Goal: Task Accomplishment & Management: Use online tool/utility

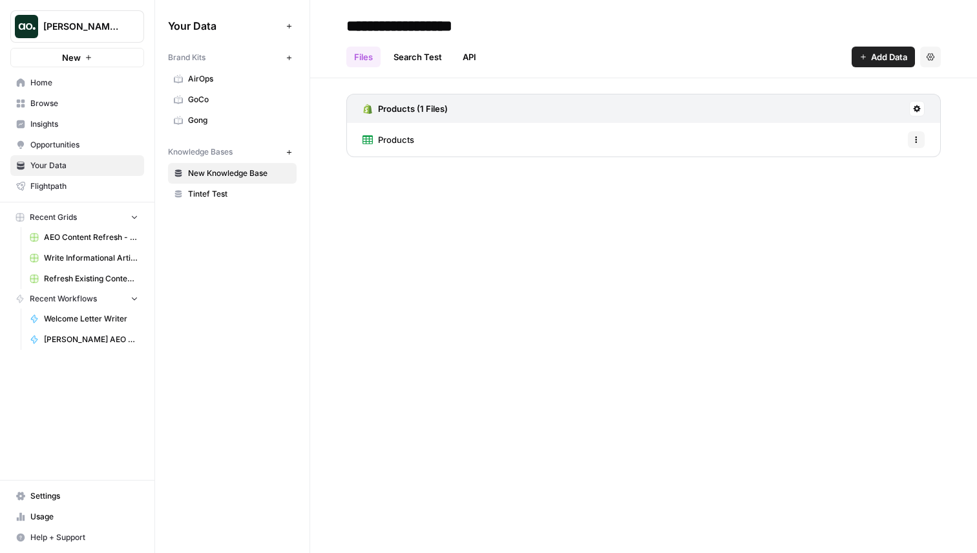
click at [101, 54] on button "New" at bounding box center [77, 57] width 134 height 19
click at [271, 354] on div "Your Data Add Data Brand Kits New AirOps GoCo Gong Knowledge Bases New New Know…" at bounding box center [232, 276] width 154 height 553
click at [57, 102] on span "Browse" at bounding box center [84, 104] width 108 height 12
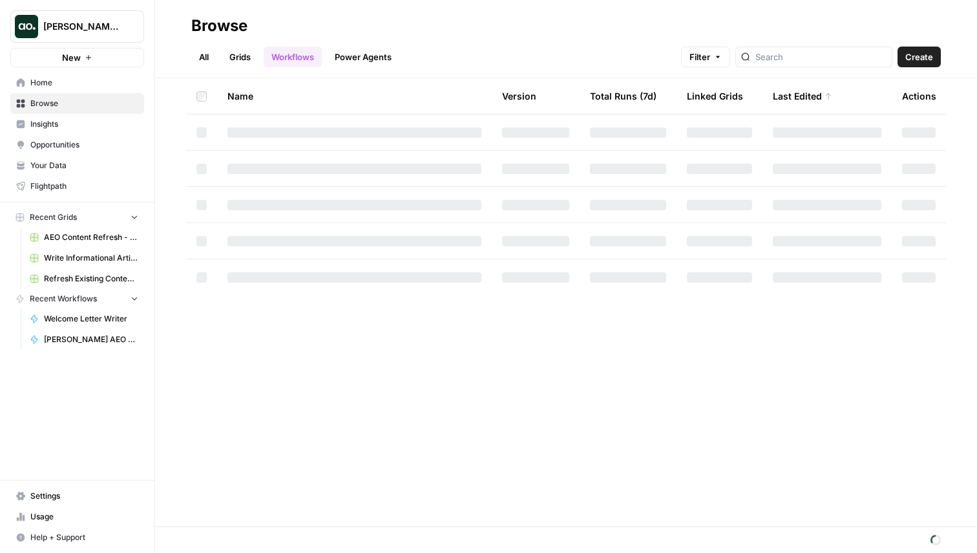
click at [87, 63] on button "New" at bounding box center [77, 57] width 134 height 19
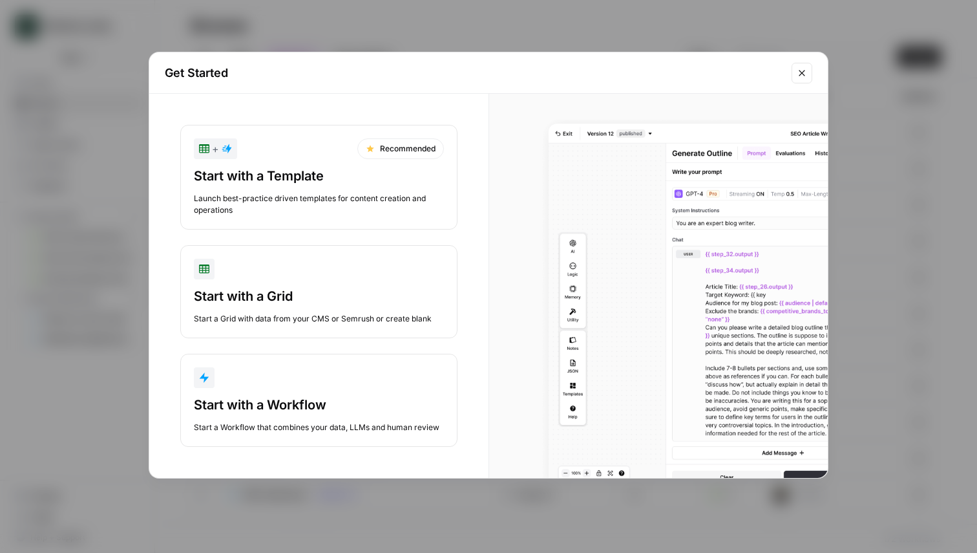
click at [308, 425] on div "Start a Workflow that combines your data, LLMs and human review" at bounding box center [319, 427] width 250 height 12
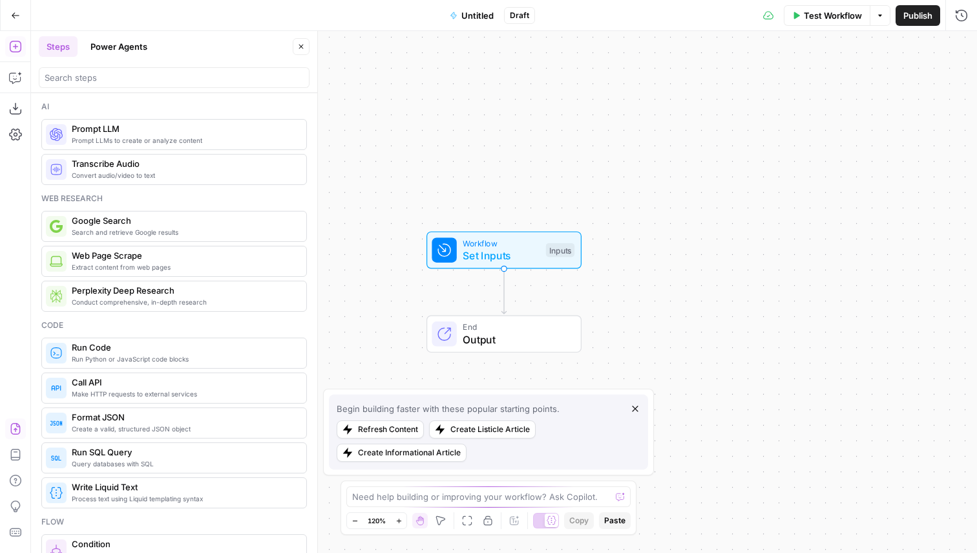
click at [14, 429] on icon "button" at bounding box center [15, 429] width 10 height 12
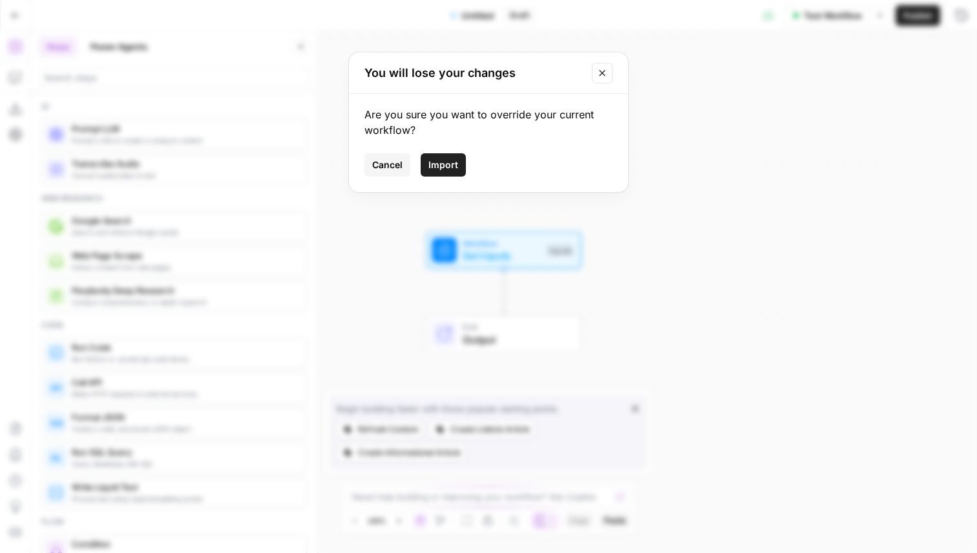
click at [450, 164] on span "Import" at bounding box center [444, 164] width 30 height 13
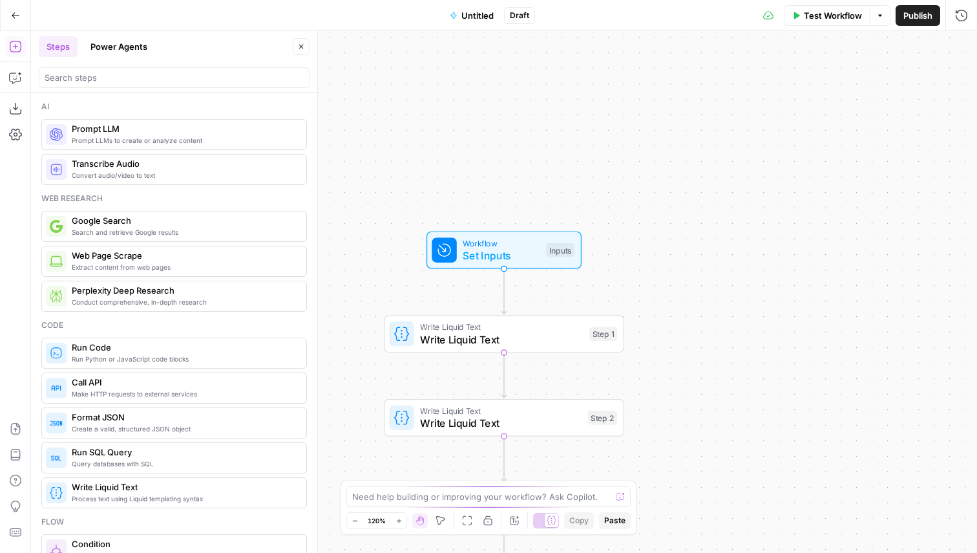
click at [295, 45] on button "Close" at bounding box center [301, 46] width 17 height 17
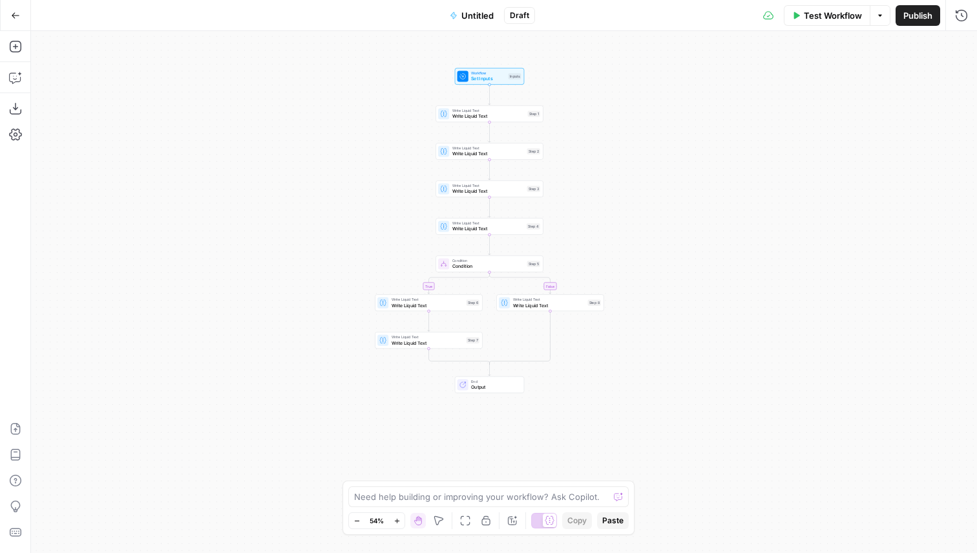
drag, startPoint x: 785, startPoint y: 377, endPoint x: 715, endPoint y: 216, distance: 175.2
click at [715, 216] on div "true false Workflow Set Inputs Inputs Write Liquid Text Write Liquid Text Step …" at bounding box center [504, 292] width 946 height 522
click at [465, 19] on span "Untitled" at bounding box center [477, 15] width 32 height 13
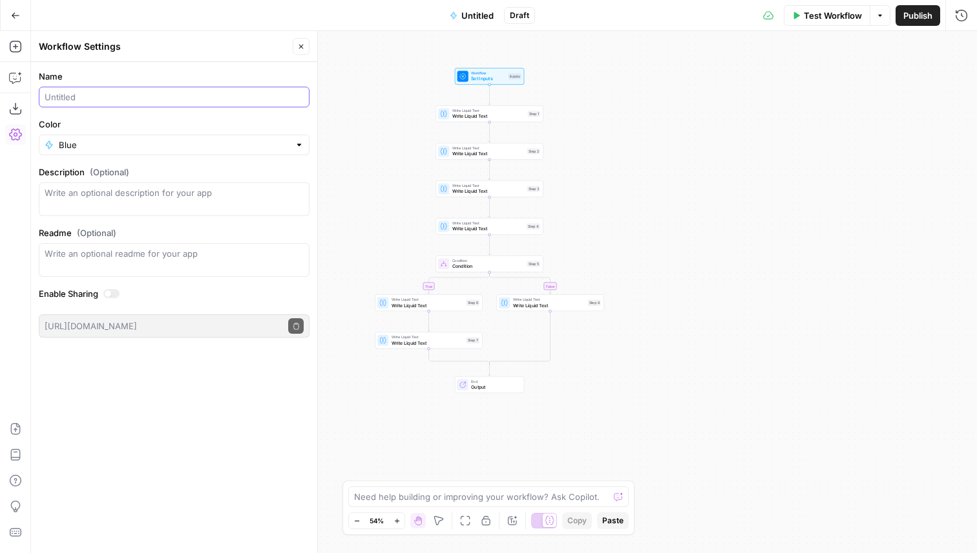
click at [67, 92] on input "Name" at bounding box center [174, 96] width 259 height 13
type input "Conditional Step Testing"
click at [134, 416] on div "Name Conditional Step Testing Color Blue Description (Optional) Readme (Optiona…" at bounding box center [174, 307] width 286 height 491
click at [709, 260] on div "true false Workflow Set Inputs Inputs Write Liquid Text Write Liquid Text Step …" at bounding box center [504, 292] width 946 height 522
click at [917, 23] on button "Publish" at bounding box center [918, 15] width 45 height 21
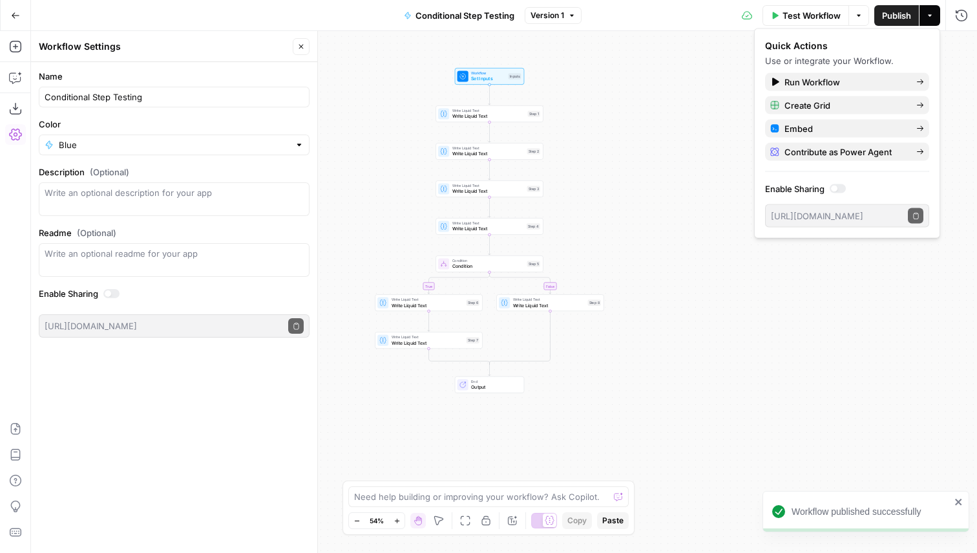
click at [295, 48] on button "Close" at bounding box center [301, 46] width 17 height 17
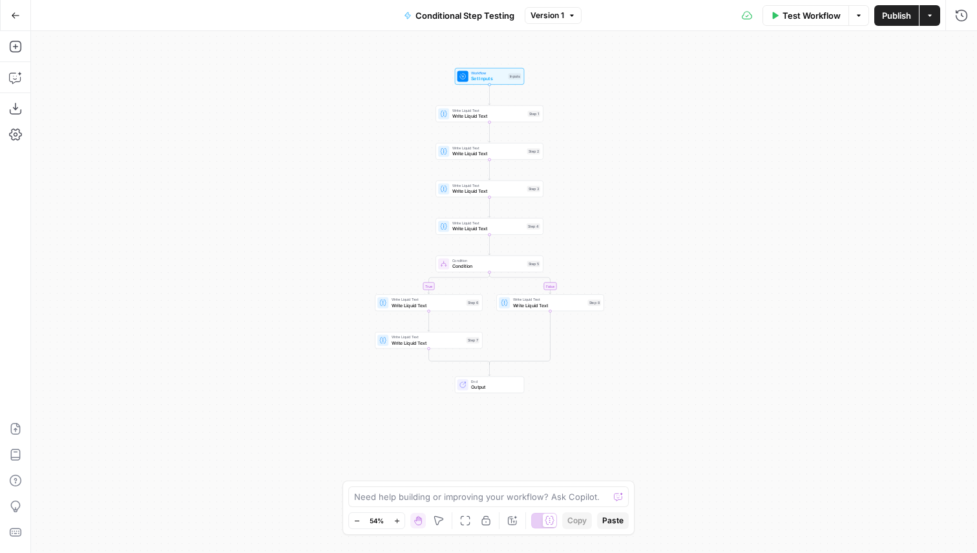
click at [818, 16] on span "Test Workflow" at bounding box center [812, 15] width 58 height 13
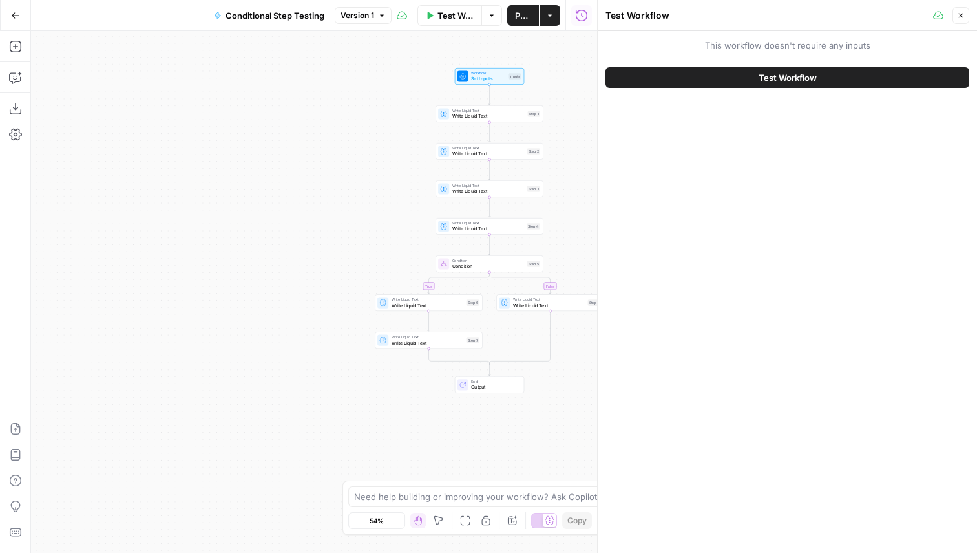
click at [787, 67] on button "Test Workflow" at bounding box center [788, 77] width 364 height 21
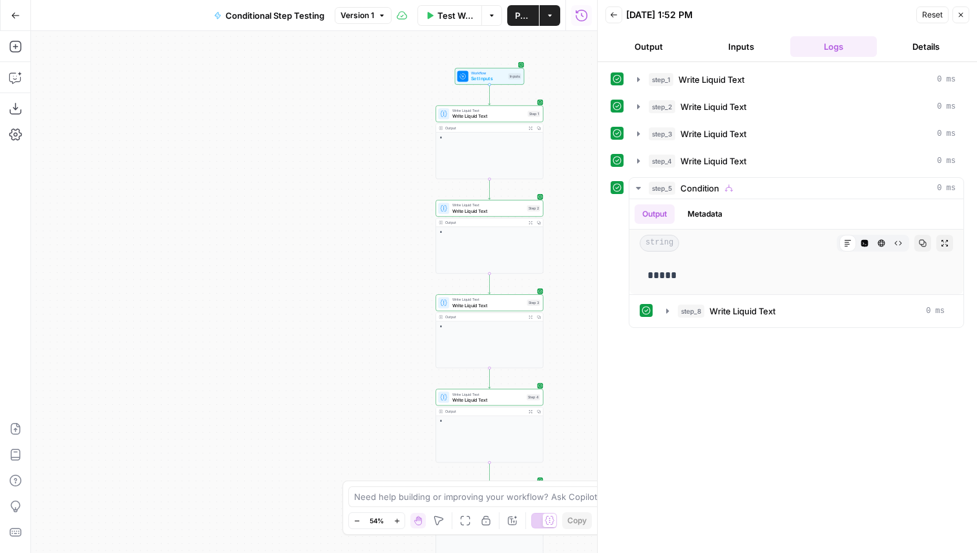
click at [962, 17] on icon "button" at bounding box center [961, 15] width 8 height 8
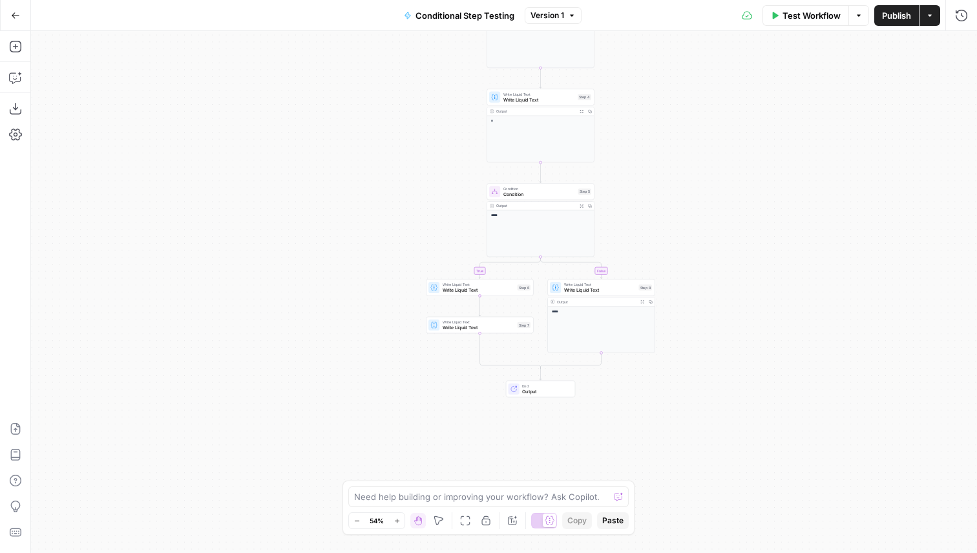
drag, startPoint x: 658, startPoint y: 272, endPoint x: 709, endPoint y: 94, distance: 184.9
click at [709, 94] on div "true false Workflow Set Inputs Inputs Write Liquid Text Write Liquid Text Step …" at bounding box center [504, 292] width 946 height 522
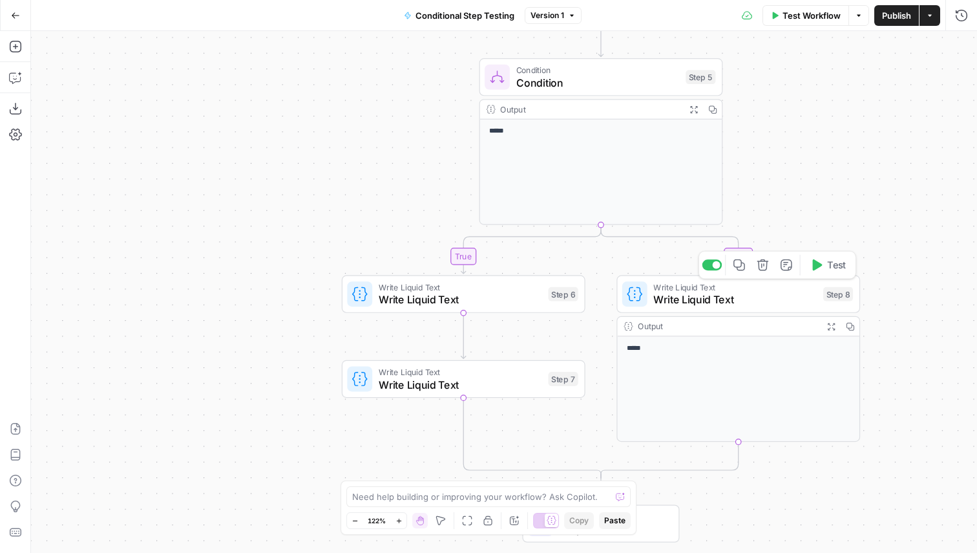
click at [827, 272] on button "Test" at bounding box center [828, 265] width 48 height 21
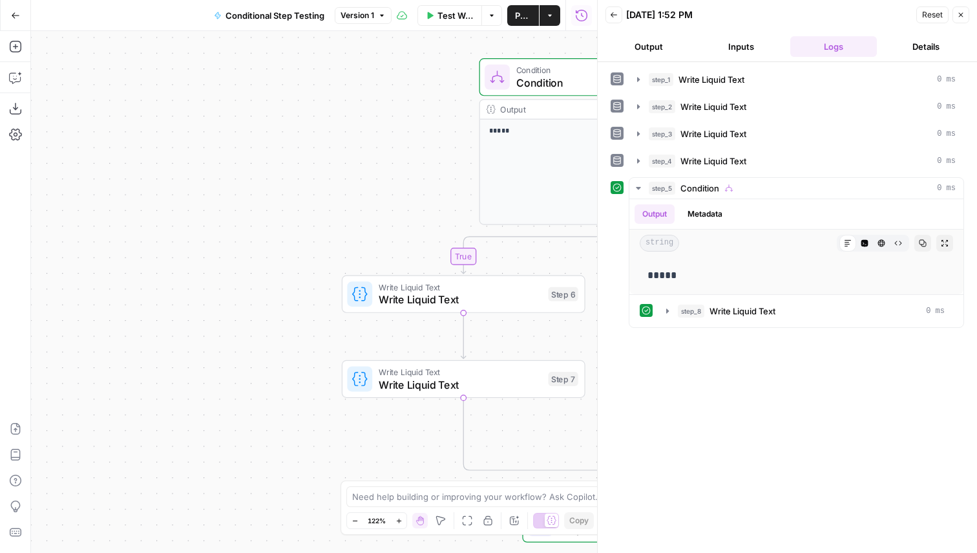
click at [964, 12] on icon "button" at bounding box center [961, 15] width 8 height 8
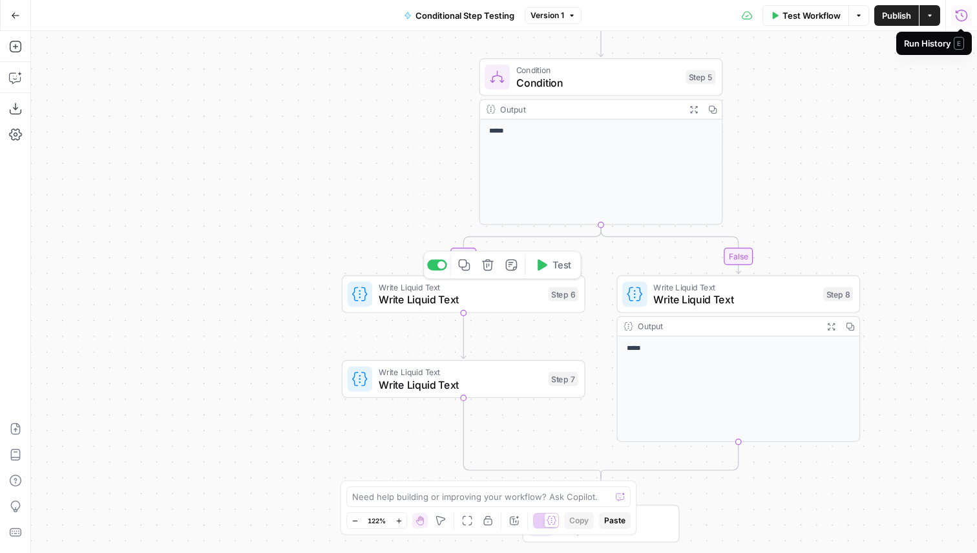
click at [555, 264] on span "Test" at bounding box center [562, 265] width 19 height 14
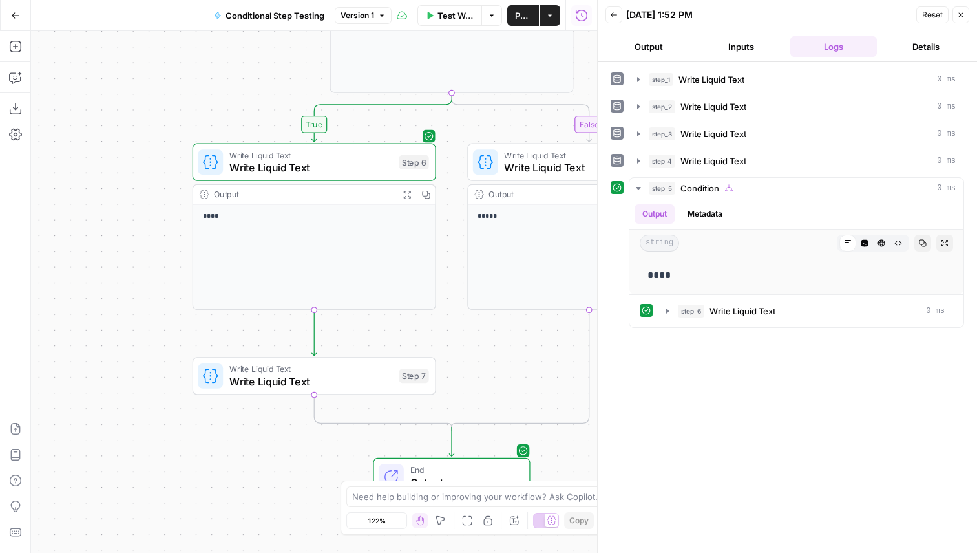
drag, startPoint x: 323, startPoint y: 408, endPoint x: 175, endPoint y: 277, distance: 196.9
click at [175, 276] on div "true false Workflow Set Inputs Inputs Write Liquid Text Write Liquid Text Step …" at bounding box center [314, 292] width 566 height 522
click at [405, 344] on span "Test" at bounding box center [412, 346] width 19 height 14
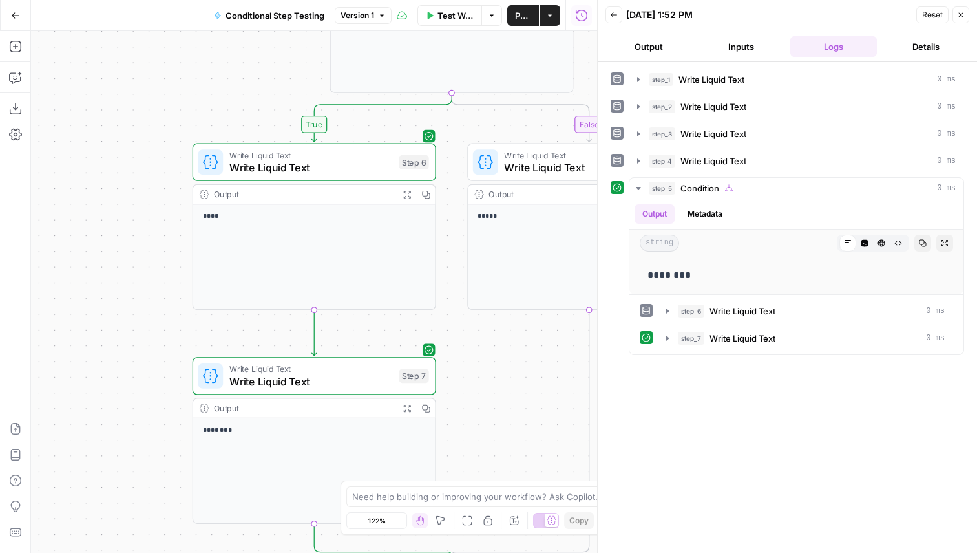
click at [960, 11] on icon "button" at bounding box center [961, 15] width 8 height 8
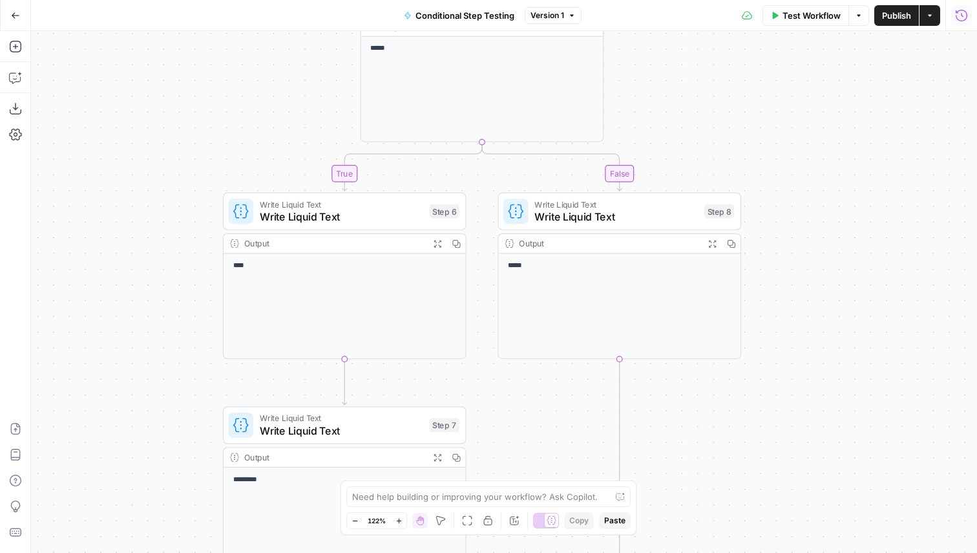
drag, startPoint x: 748, startPoint y: 402, endPoint x: 769, endPoint y: 455, distance: 56.9
click at [775, 454] on div "true false Workflow Set Inputs Inputs Write Liquid Text Write Liquid Text Step …" at bounding box center [504, 292] width 946 height 522
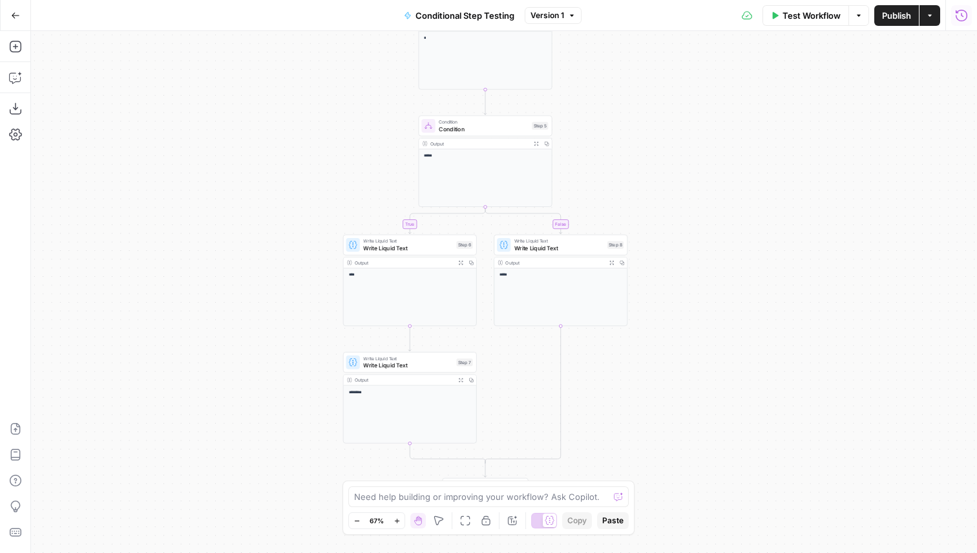
drag, startPoint x: 769, startPoint y: 455, endPoint x: 645, endPoint y: 377, distance: 146.7
click at [645, 377] on div "true false Workflow Set Inputs Inputs Write Liquid Text Write Liquid Text Step …" at bounding box center [504, 292] width 946 height 522
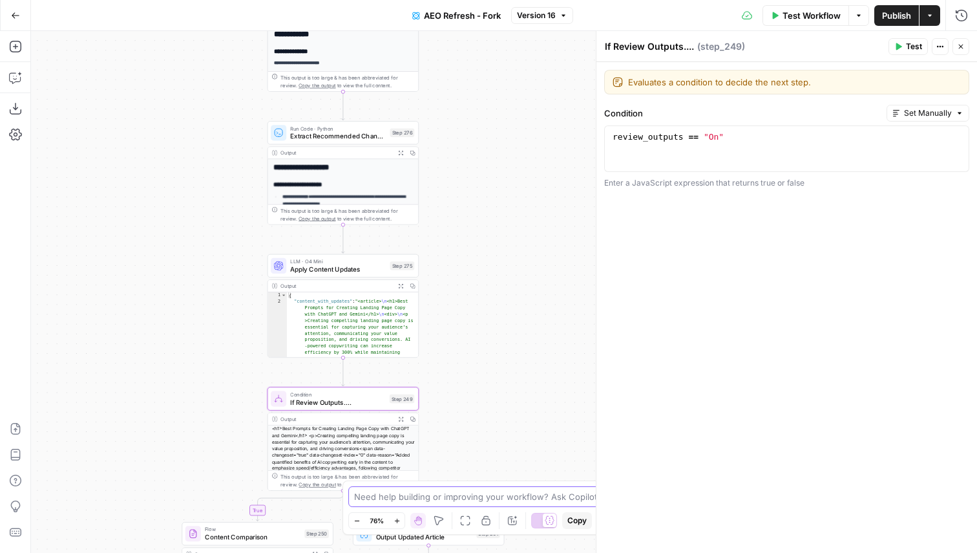
drag, startPoint x: 544, startPoint y: 110, endPoint x: 513, endPoint y: 540, distance: 431.5
click at [513, 539] on div "false true false true Workflow Set Inputs Inputs Content Processing Convert Con…" at bounding box center [504, 292] width 946 height 522
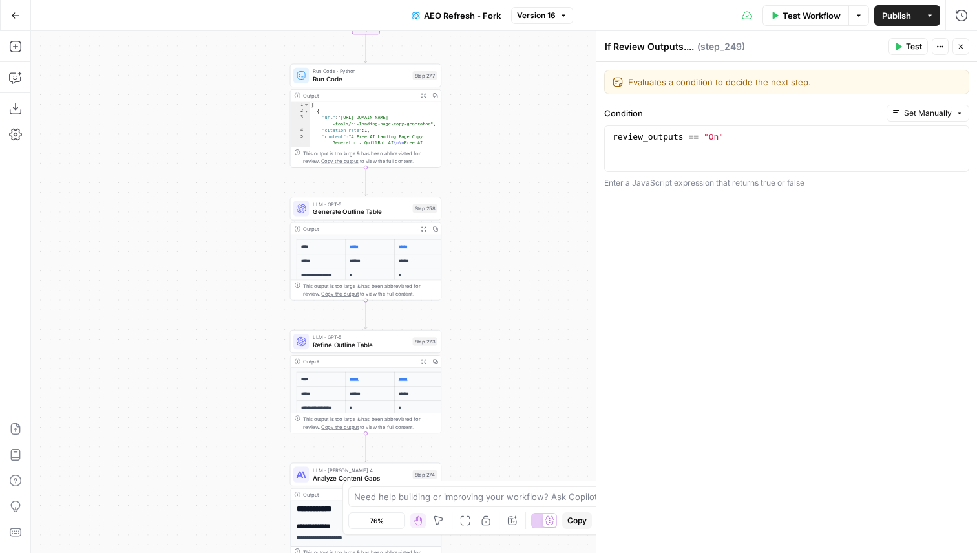
drag, startPoint x: 503, startPoint y: 111, endPoint x: 509, endPoint y: 531, distance: 419.5
click at [509, 531] on body "AirOps New Home Browse Insights Opportunities Your Data Flightpath Syncs Data L…" at bounding box center [488, 276] width 977 height 553
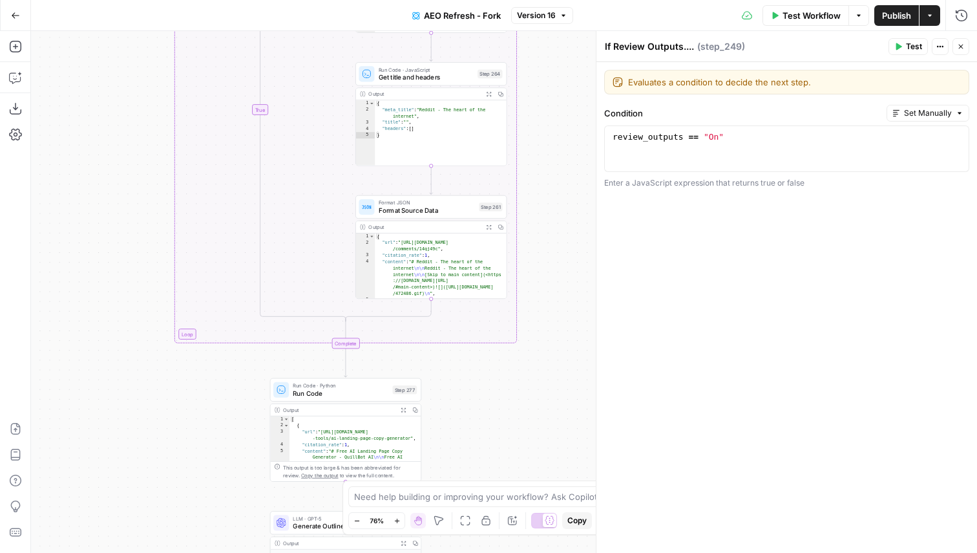
drag, startPoint x: 501, startPoint y: 127, endPoint x: 466, endPoint y: 507, distance: 381.6
click at [466, 505] on body "AirOps New Home Browse Insights Opportunities Your Data Flightpath Syncs Data L…" at bounding box center [488, 276] width 977 height 553
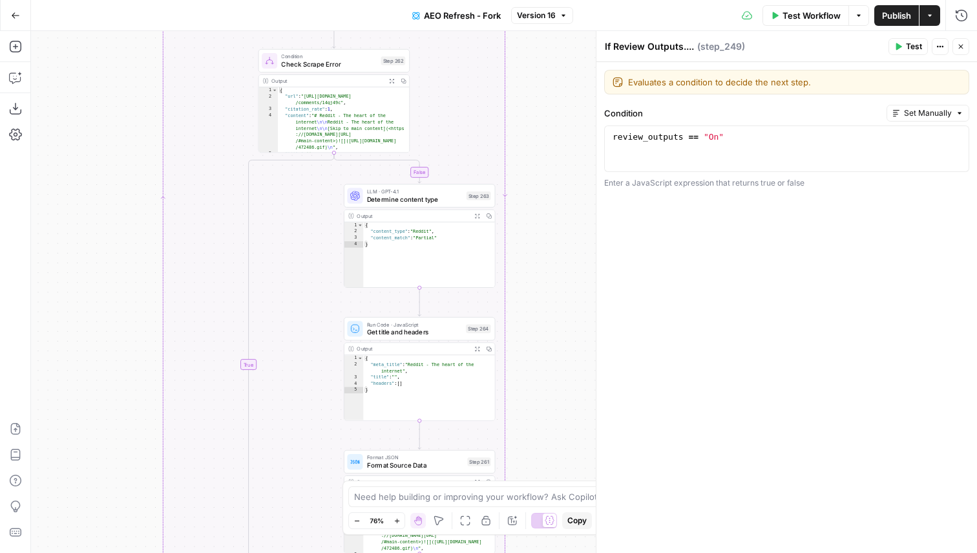
drag, startPoint x: 566, startPoint y: 139, endPoint x: 564, endPoint y: 384, distance: 245.0
click at [564, 384] on div "false true false true Workflow Set Inputs Inputs Content Processing Convert Con…" at bounding box center [504, 292] width 946 height 522
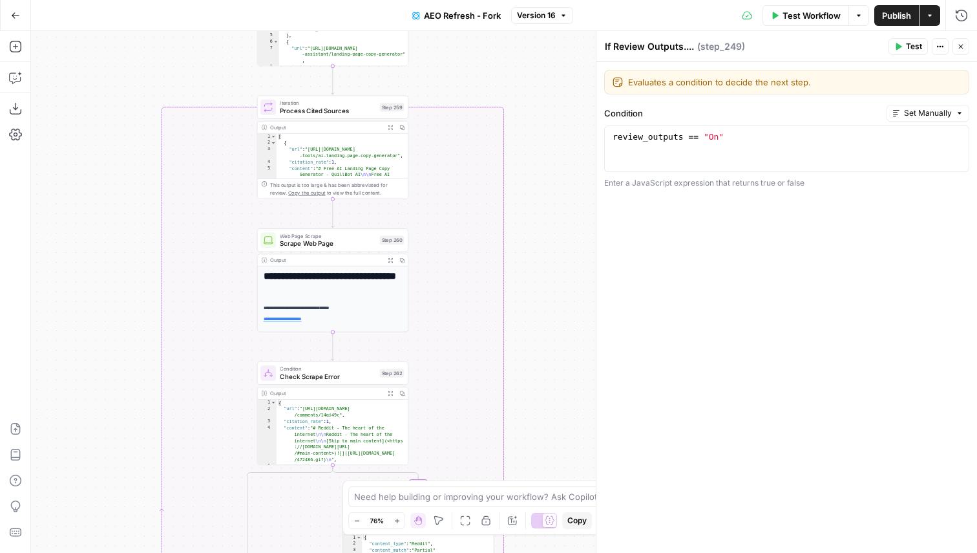
drag, startPoint x: 571, startPoint y: 128, endPoint x: 571, endPoint y: 352, distance: 223.6
click at [571, 352] on div "false true false true Workflow Set Inputs Inputs Content Processing Convert Con…" at bounding box center [504, 292] width 946 height 522
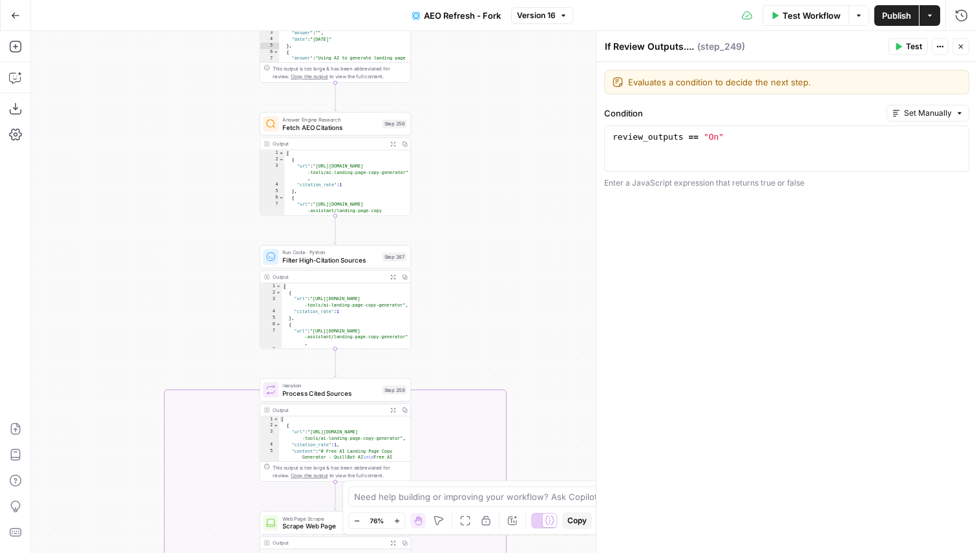
drag, startPoint x: 569, startPoint y: 126, endPoint x: 570, endPoint y: 414, distance: 288.3
click at [571, 414] on div "false true false true Workflow Set Inputs Inputs Content Processing Convert Con…" at bounding box center [504, 292] width 946 height 522
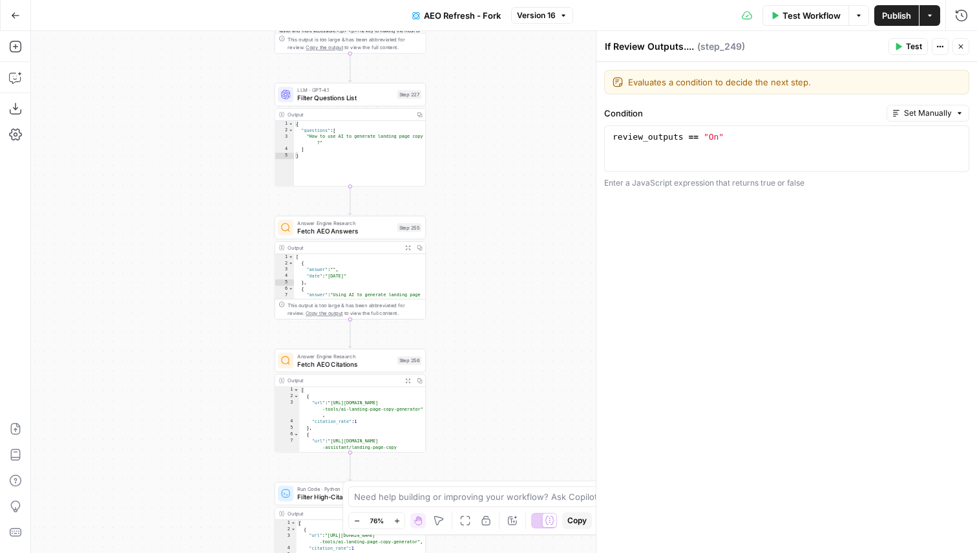
drag, startPoint x: 538, startPoint y: 202, endPoint x: 553, endPoint y: 434, distance: 232.6
click at [553, 434] on div "false true false true Workflow Set Inputs Inputs Content Processing Convert Con…" at bounding box center [504, 292] width 946 height 522
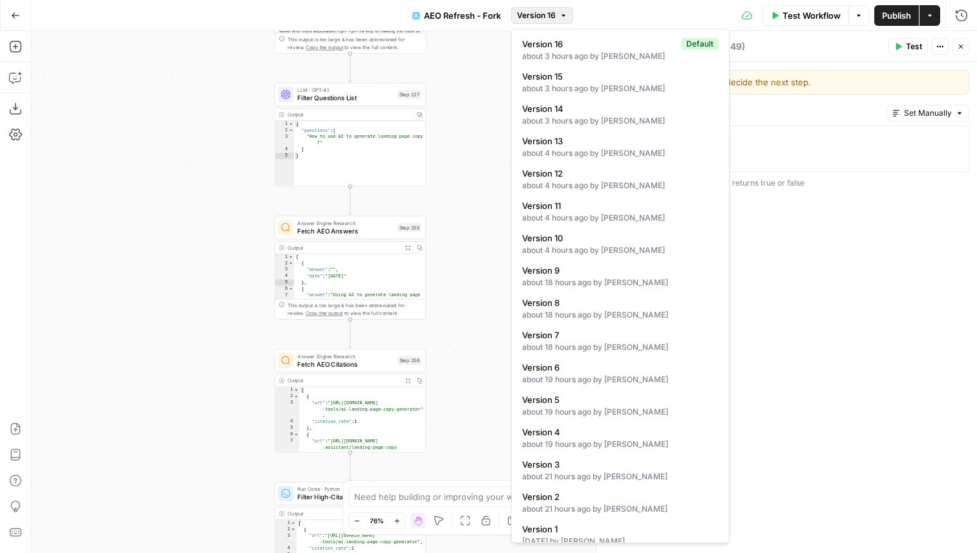
click at [559, 10] on button "Version 16" at bounding box center [542, 15] width 62 height 17
click at [613, 6] on div "Test Workflow Options Publish Actions Run History" at bounding box center [775, 15] width 405 height 30
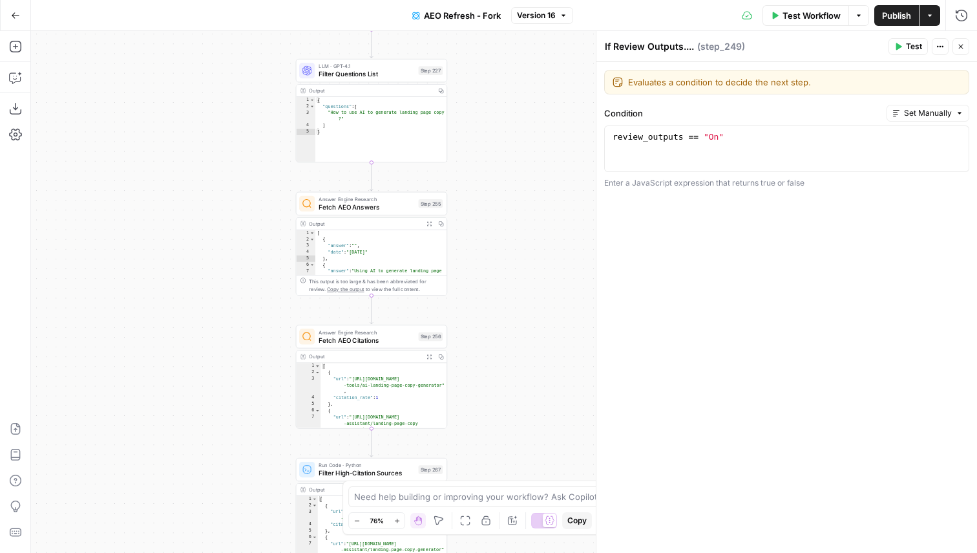
drag, startPoint x: 556, startPoint y: 147, endPoint x: 577, endPoint y: 123, distance: 31.6
click at [577, 123] on div "false true false true Workflow Set Inputs Inputs Content Processing Convert Con…" at bounding box center [504, 292] width 946 height 522
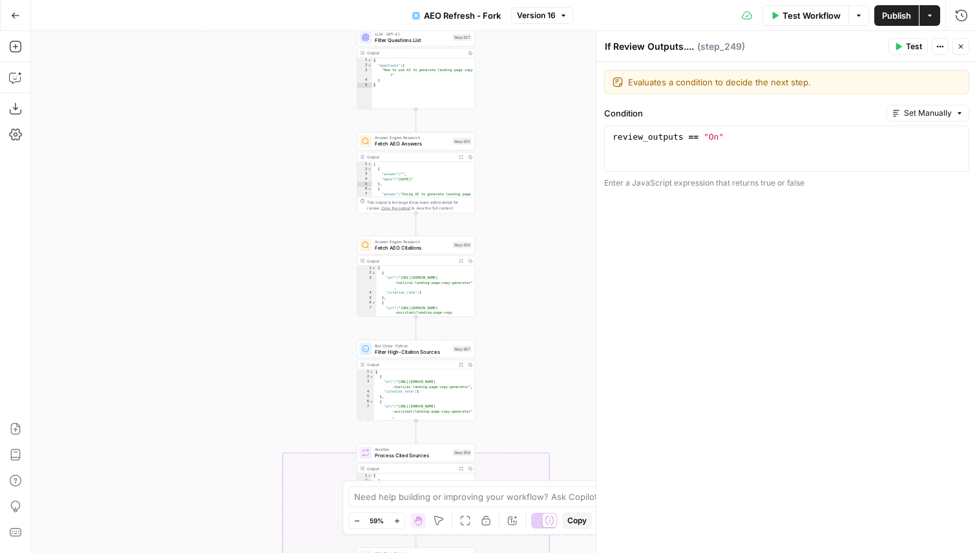
drag, startPoint x: 529, startPoint y: 350, endPoint x: 529, endPoint y: 303, distance: 46.5
click at [529, 303] on div "false true false true Workflow Set Inputs Inputs Content Processing Convert Con…" at bounding box center [504, 292] width 946 height 522
click at [957, 50] on button "Close" at bounding box center [961, 46] width 17 height 17
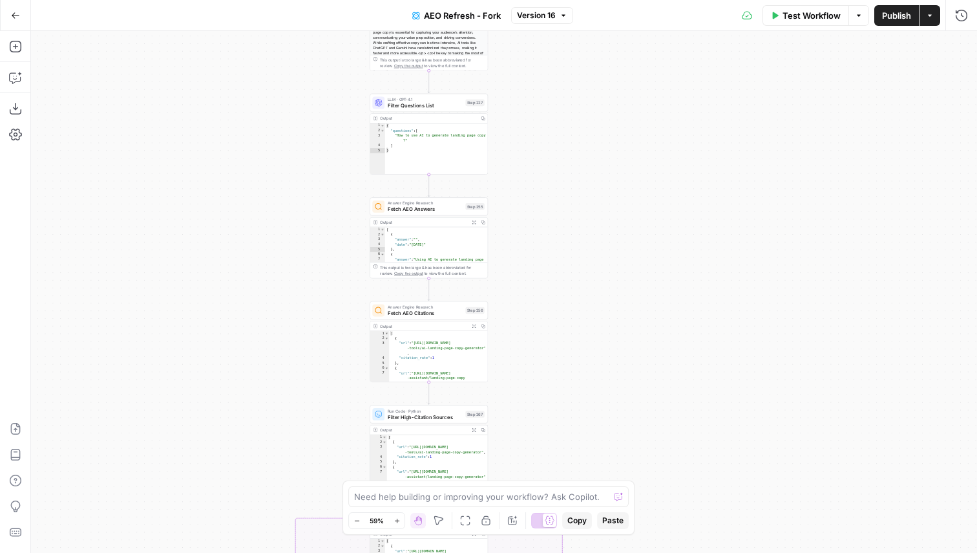
drag, startPoint x: 570, startPoint y: 267, endPoint x: 583, endPoint y: 332, distance: 66.5
click at [583, 332] on div "false true false true Workflow Set Inputs Inputs Content Processing Convert Con…" at bounding box center [504, 292] width 946 height 522
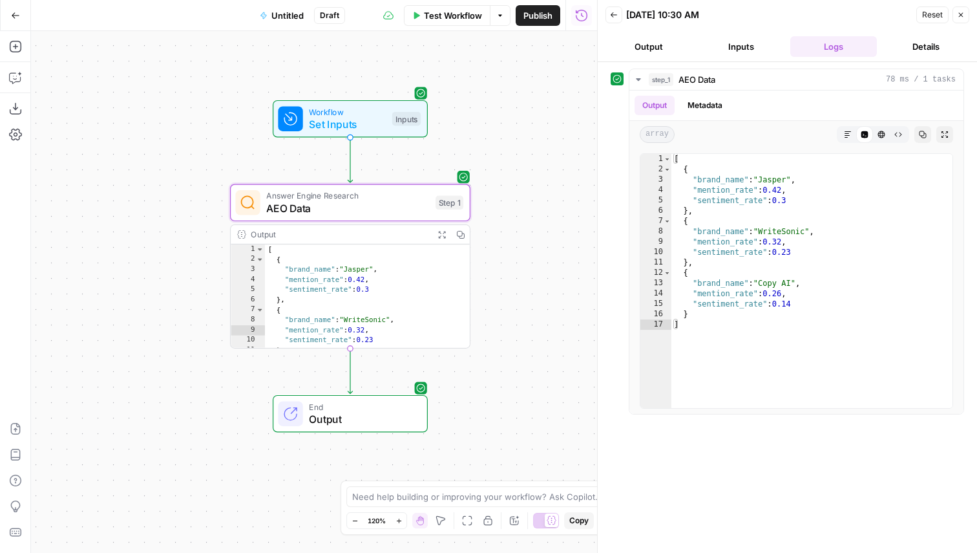
drag, startPoint x: 341, startPoint y: 227, endPoint x: 215, endPoint y: 92, distance: 184.3
click at [215, 92] on div "Workflow Set Inputs Inputs Answer Engine Research AEO Data Step 1 Output Expand…" at bounding box center [314, 292] width 566 height 522
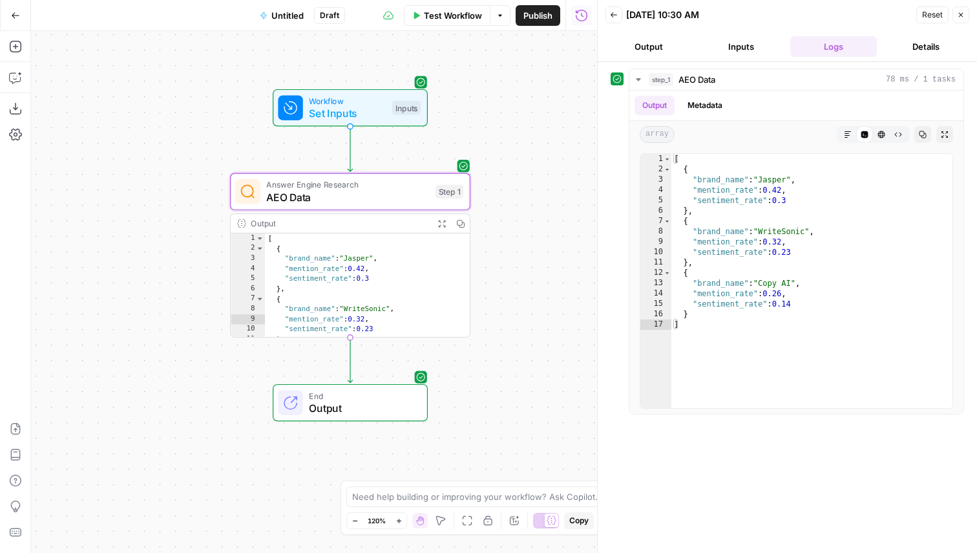
click at [390, 206] on div "Answer Engine Research AEO Data Step 1 Copy step Delete step Add Note Test" at bounding box center [350, 191] width 240 height 37
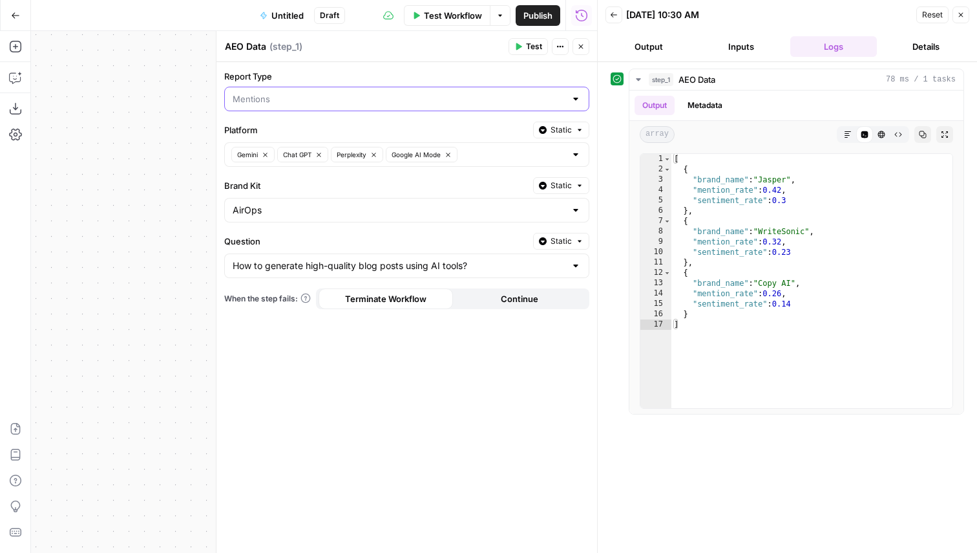
click at [315, 94] on input "Report Type" at bounding box center [399, 98] width 333 height 13
type input "Mentions"
click at [328, 397] on div "Report Type Mentions Platform Static Gemini Chat GPT Perplexity Google AI Mode …" at bounding box center [407, 307] width 381 height 491
click at [966, 13] on button "Close" at bounding box center [961, 14] width 17 height 17
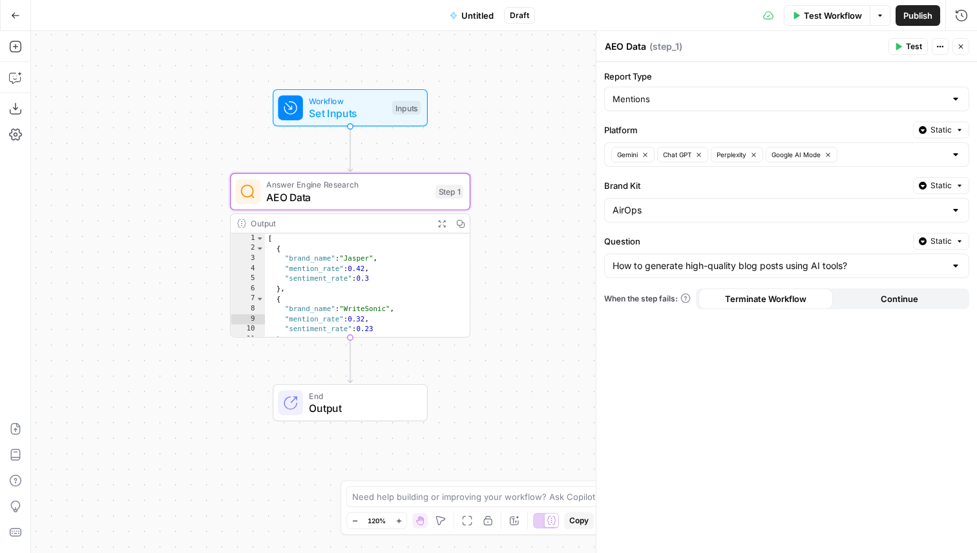
click at [955, 43] on button "Close" at bounding box center [961, 46] width 17 height 17
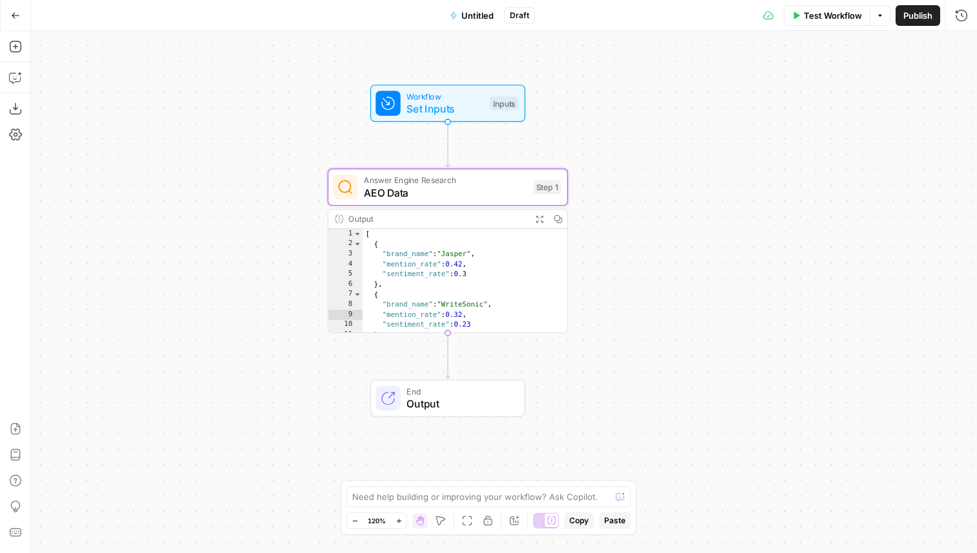
drag, startPoint x: 514, startPoint y: 107, endPoint x: 604, endPoint y: 102, distance: 90.0
click at [604, 102] on div "Workflow Set Inputs Inputs Answer Engine Research AEO Data Step 1 Output Expand…" at bounding box center [504, 292] width 946 height 522
